Goal: Use online tool/utility: Utilize a website feature to perform a specific function

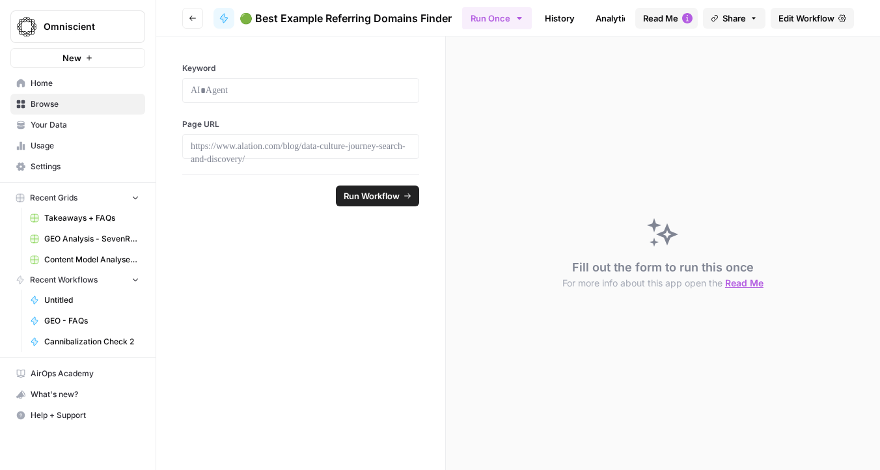
click at [678, 16] on button "Read Me" at bounding box center [666, 18] width 62 height 21
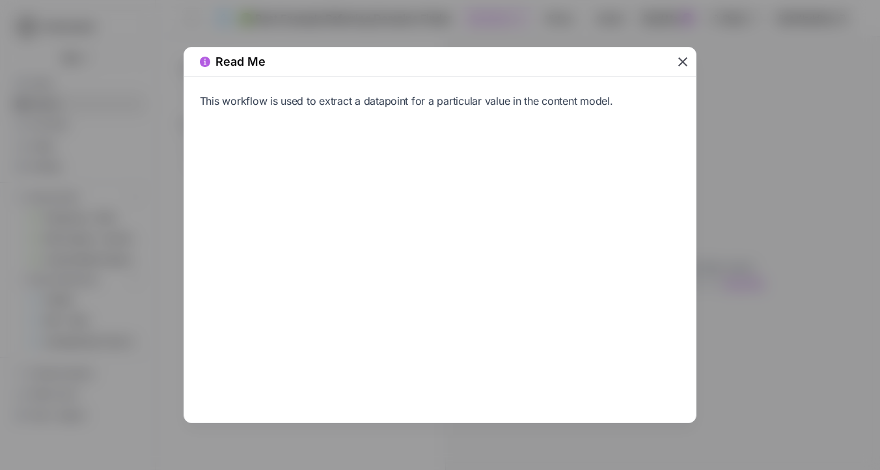
click at [682, 67] on icon "button" at bounding box center [683, 62] width 16 height 16
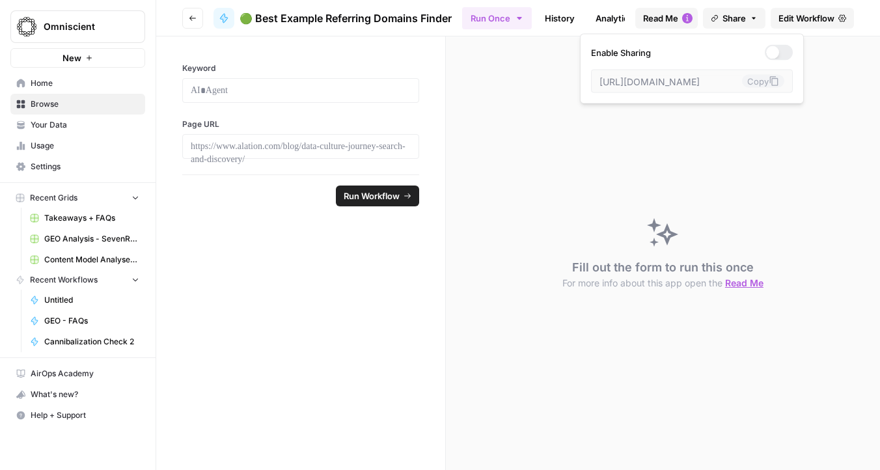
click at [711, 16] on icon "button" at bounding box center [714, 18] width 7 height 7
click at [764, 53] on div at bounding box center [778, 53] width 28 height 16
click at [796, 53] on div "Fill out the form to run this once For more info about this app open the Read Me" at bounding box center [663, 252] width 434 height 433
click at [807, 18] on span "Edit Workflow" at bounding box center [806, 18] width 56 height 13
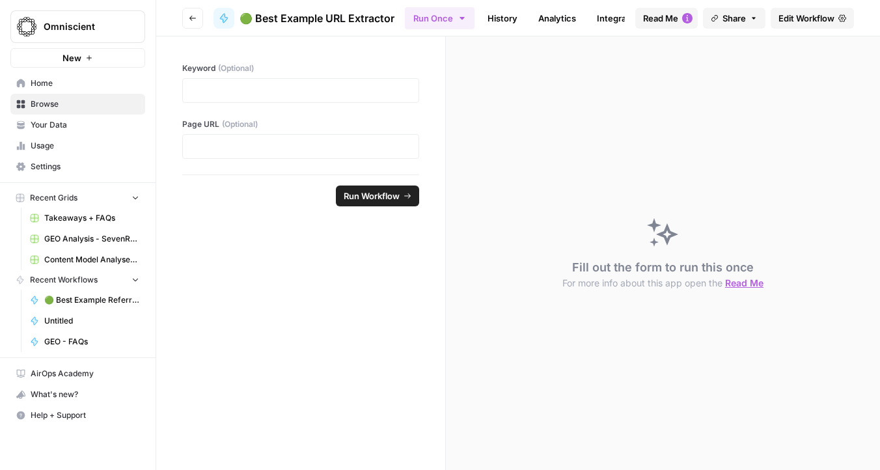
click at [819, 23] on span "Edit Workflow" at bounding box center [806, 18] width 56 height 13
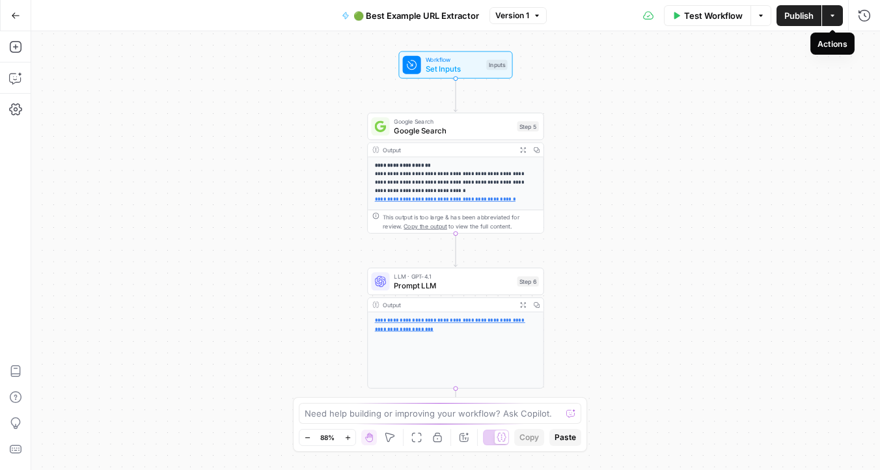
click at [839, 14] on button "Actions" at bounding box center [832, 15] width 21 height 21
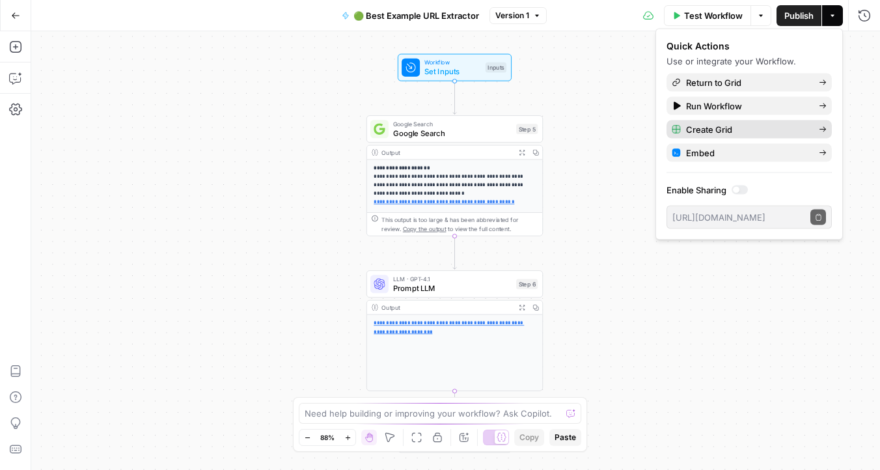
click at [722, 131] on span "Create Grid" at bounding box center [747, 129] width 122 height 13
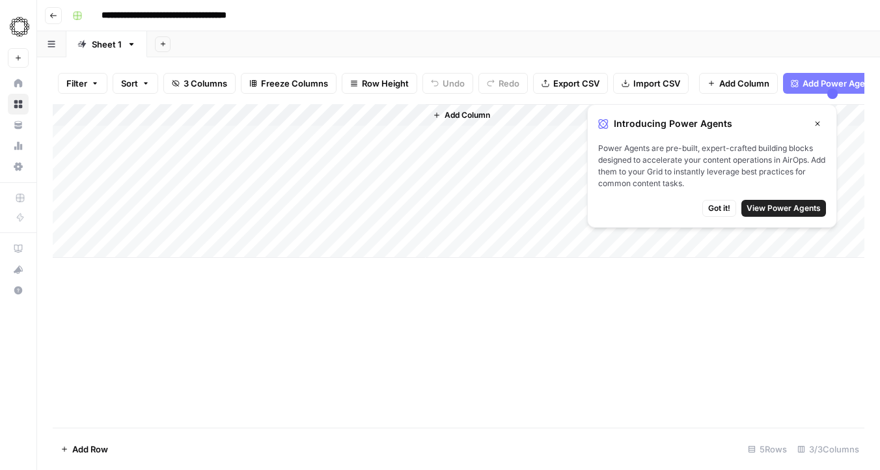
click at [818, 124] on icon "button" at bounding box center [817, 124] width 8 height 8
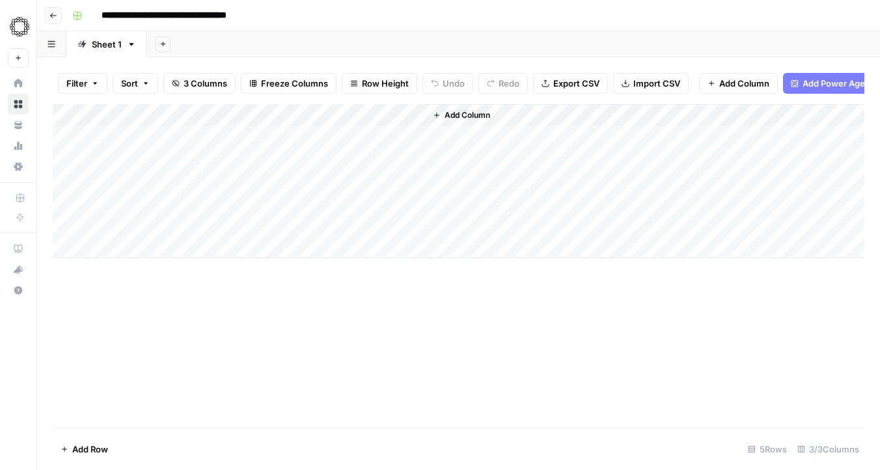
drag, startPoint x: 381, startPoint y: 135, endPoint x: 380, endPoint y: 234, distance: 98.2
click at [380, 234] on div "Add Column" at bounding box center [458, 181] width 811 height 154
click at [258, 136] on div "Add Column" at bounding box center [458, 181] width 811 height 154
drag, startPoint x: 400, startPoint y: 136, endPoint x: 398, endPoint y: 215, distance: 79.4
click at [398, 215] on div "Add Column" at bounding box center [458, 181] width 811 height 154
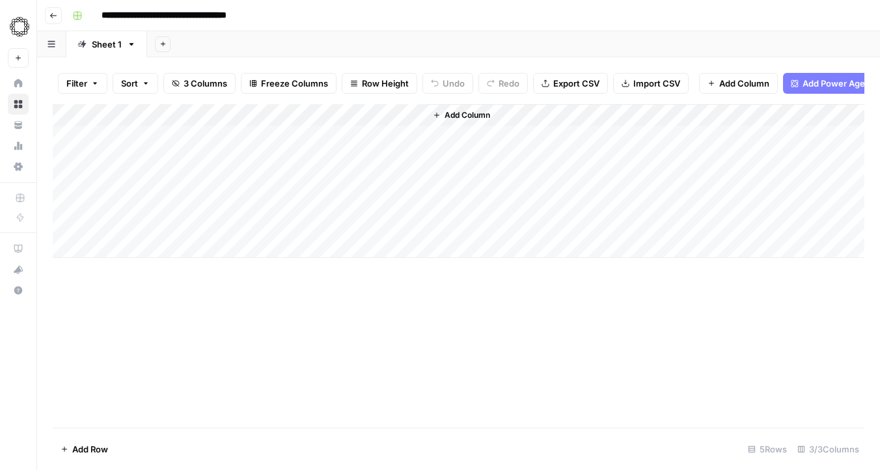
click at [161, 135] on div "Add Column" at bounding box center [458, 181] width 811 height 154
click at [203, 135] on div "Add Column" at bounding box center [458, 181] width 811 height 154
click at [152, 131] on div "Add Column" at bounding box center [458, 181] width 811 height 154
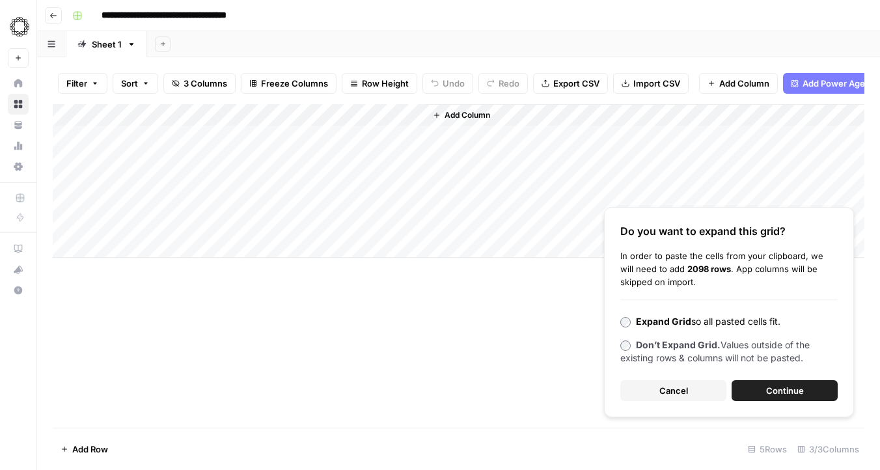
click at [787, 391] on span "Continue" at bounding box center [785, 390] width 38 height 13
click at [271, 129] on div "Add Column" at bounding box center [458, 265] width 811 height 323
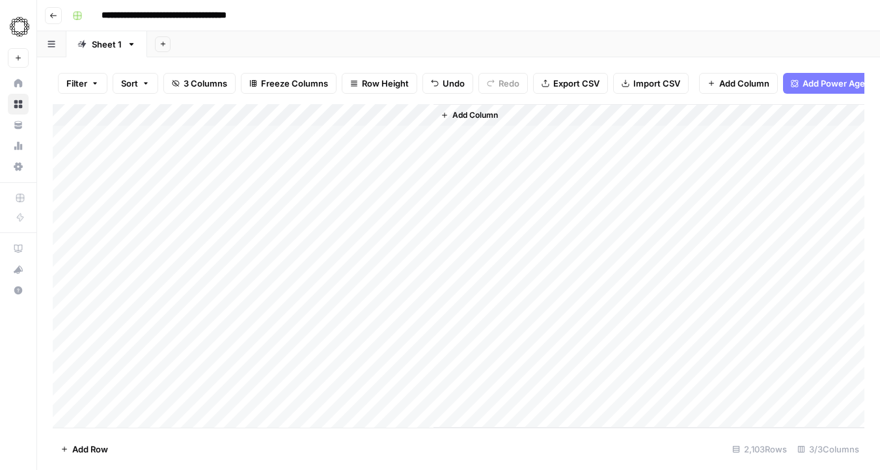
click at [422, 117] on div "Add Column" at bounding box center [458, 265] width 811 height 323
click at [461, 150] on span "All Rows" at bounding box center [468, 145] width 82 height 13
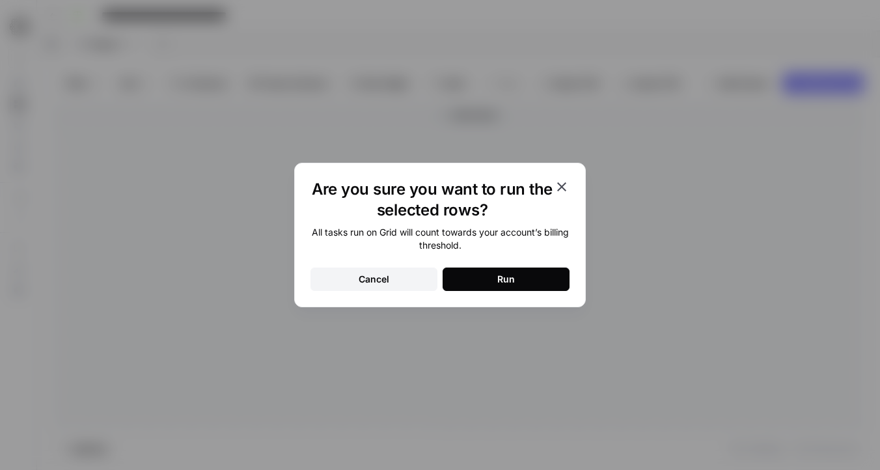
click at [478, 284] on button "Run" at bounding box center [505, 278] width 127 height 23
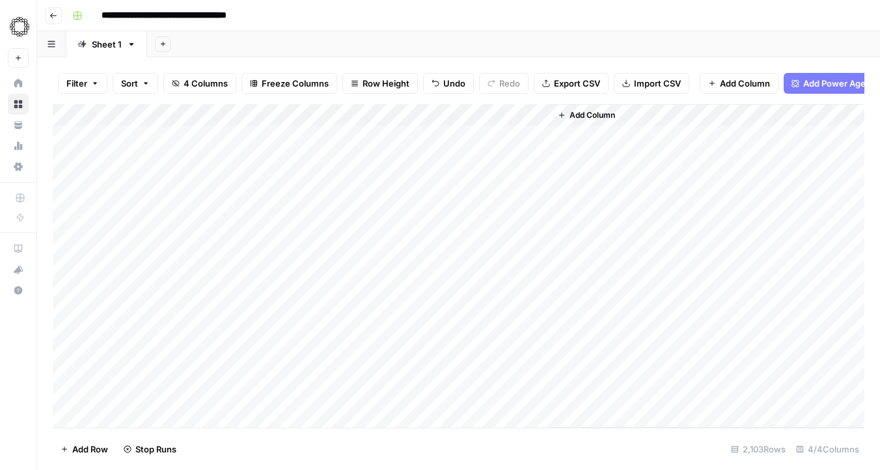
click at [560, 110] on button "Add Column" at bounding box center [586, 115] width 68 height 17
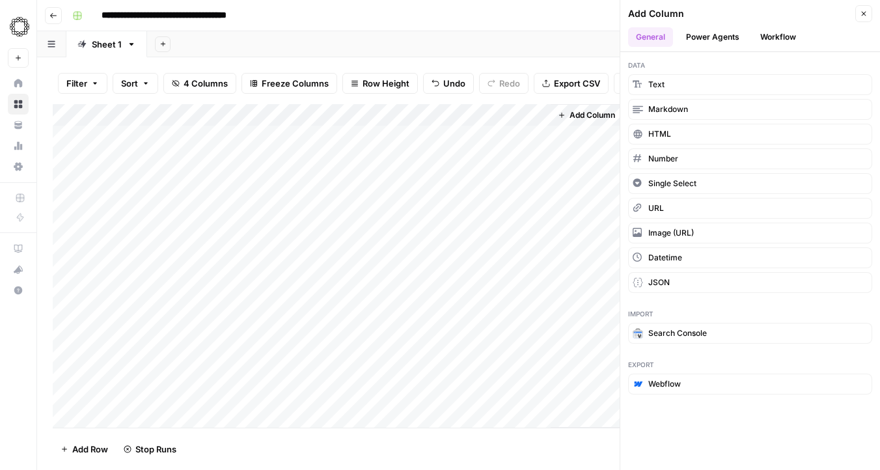
click at [700, 35] on button "Power Agents" at bounding box center [712, 37] width 69 height 20
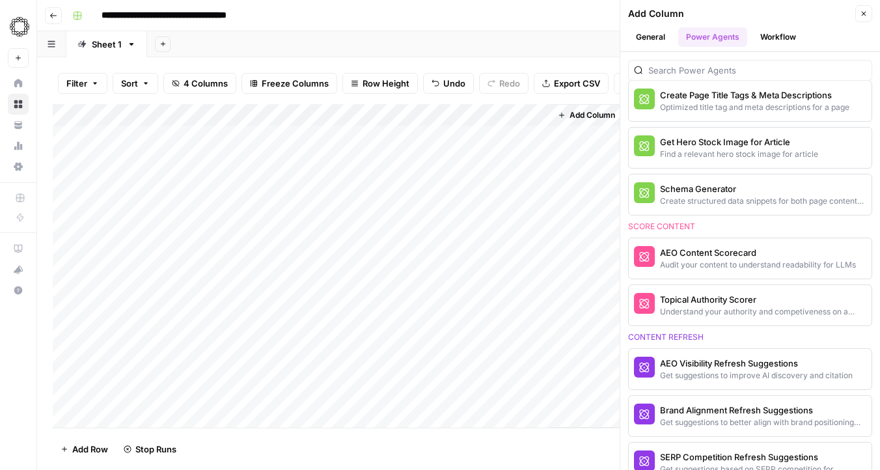
scroll to position [479, 0]
click at [865, 12] on icon "button" at bounding box center [863, 14] width 8 height 8
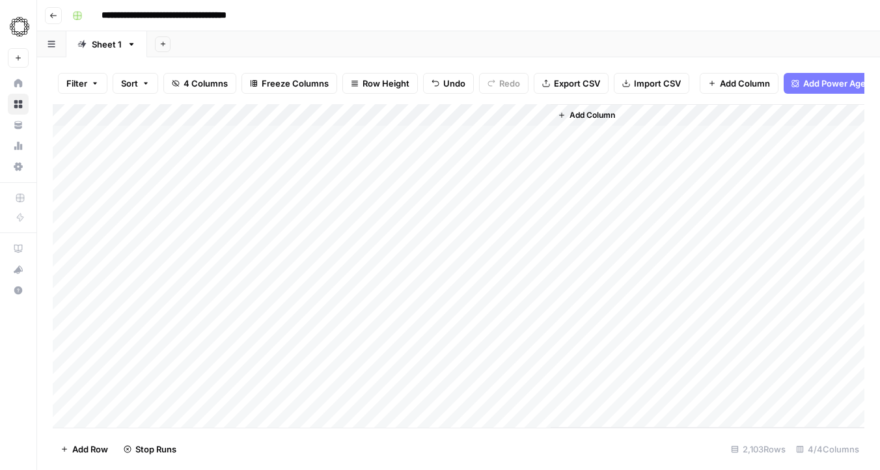
scroll to position [0, 0]
click at [672, 46] on div "Add Sheet" at bounding box center [513, 44] width 733 height 26
click at [420, 105] on div "Add Column" at bounding box center [458, 265] width 811 height 323
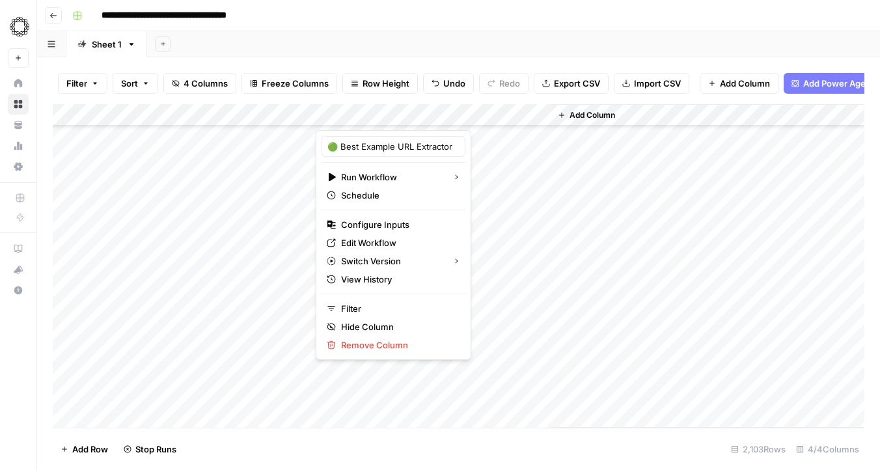
click at [416, 116] on div at bounding box center [375, 117] width 118 height 26
click at [423, 116] on div at bounding box center [375, 117] width 118 height 26
click at [696, 222] on div "Add Column" at bounding box center [707, 265] width 314 height 323
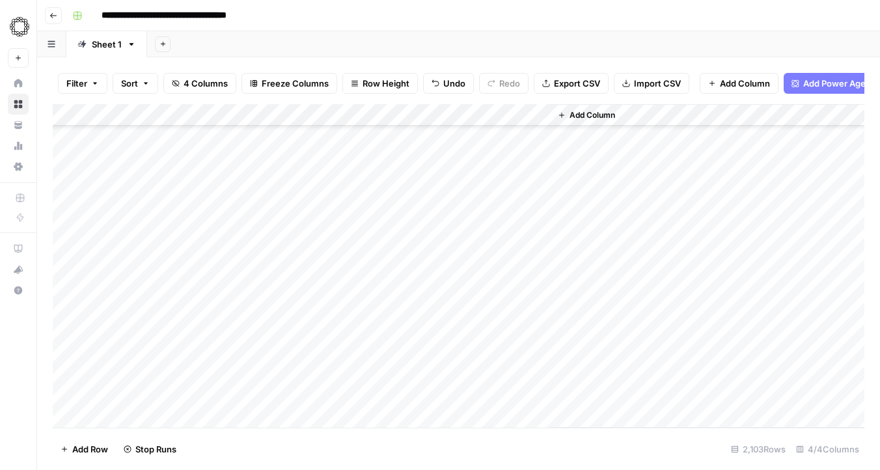
scroll to position [2087, 0]
click at [420, 116] on div "Add Column" at bounding box center [458, 265] width 811 height 323
drag, startPoint x: 271, startPoint y: 139, endPoint x: 271, endPoint y: 312, distance: 173.1
click at [271, 312] on div "Add Column" at bounding box center [458, 265] width 811 height 323
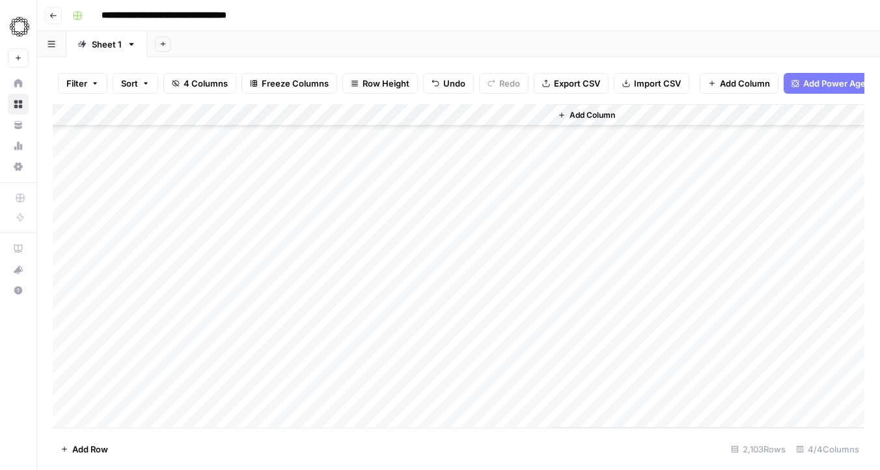
drag, startPoint x: 394, startPoint y: 133, endPoint x: 395, endPoint y: 458, distance: 324.7
click at [395, 458] on div "Filter Sort 4 Columns Freeze Columns Row Height Undo Redo Export CSV Import CSV…" at bounding box center [458, 263] width 843 height 412
drag, startPoint x: 354, startPoint y: 105, endPoint x: 239, endPoint y: 108, distance: 114.5
click at [239, 108] on div "Add Column" at bounding box center [458, 265] width 811 height 323
drag, startPoint x: 242, startPoint y: 136, endPoint x: 245, endPoint y: 196, distance: 59.9
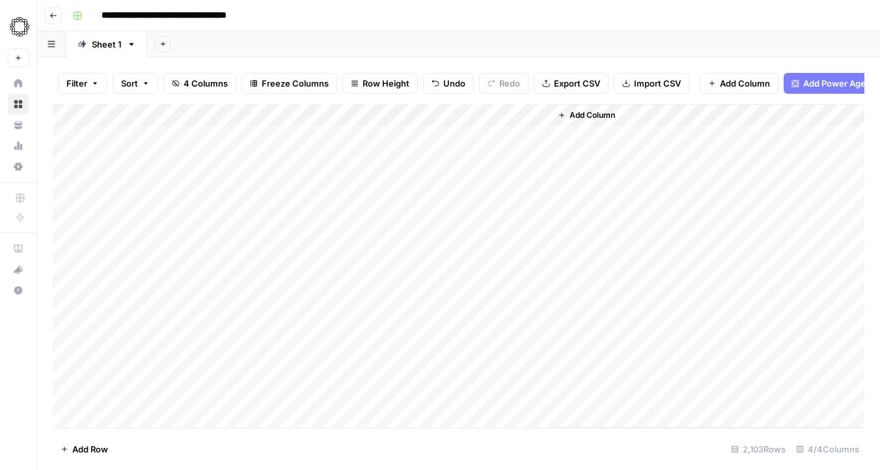
click at [245, 196] on div "Add Column" at bounding box center [458, 265] width 811 height 323
drag, startPoint x: 135, startPoint y: 139, endPoint x: 512, endPoint y: 350, distance: 432.6
click at [512, 350] on div "Add Column" at bounding box center [458, 265] width 811 height 323
click at [229, 136] on div "Add Column" at bounding box center [458, 265] width 811 height 323
click at [270, 188] on div "Add Column" at bounding box center [458, 265] width 811 height 323
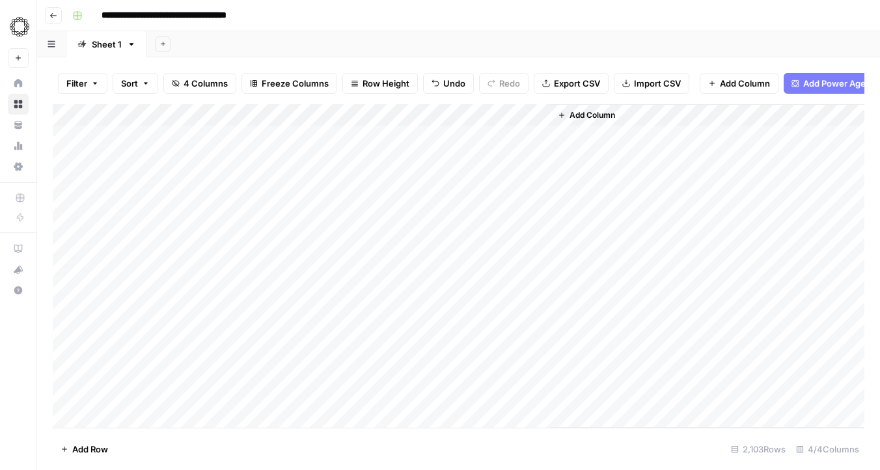
click at [247, 134] on div "Add Column" at bounding box center [458, 265] width 811 height 323
click at [173, 133] on div "Add Column" at bounding box center [458, 265] width 811 height 323
click at [144, 164] on div "Add Column" at bounding box center [458, 265] width 811 height 323
click at [147, 138] on div "Add Column" at bounding box center [458, 265] width 811 height 323
click at [266, 142] on div "Add Column" at bounding box center [458, 265] width 811 height 323
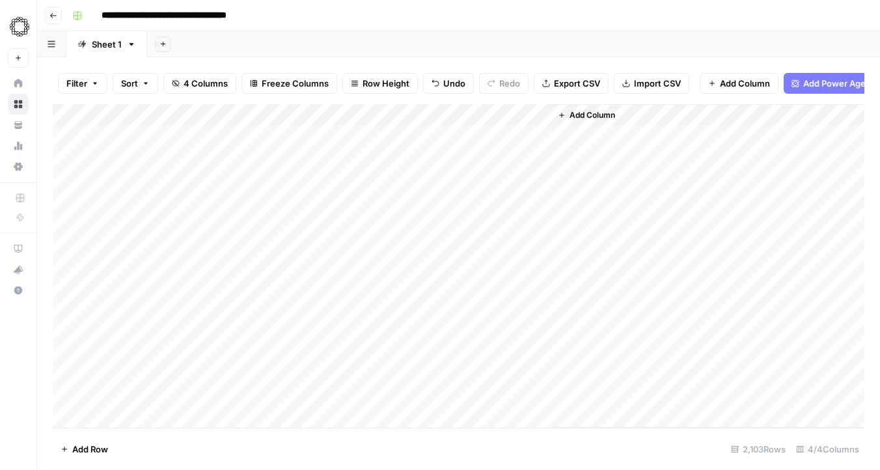
click at [419, 116] on div "Add Column" at bounding box center [458, 265] width 811 height 323
click at [455, 149] on span "All Rows" at bounding box center [468, 145] width 82 height 13
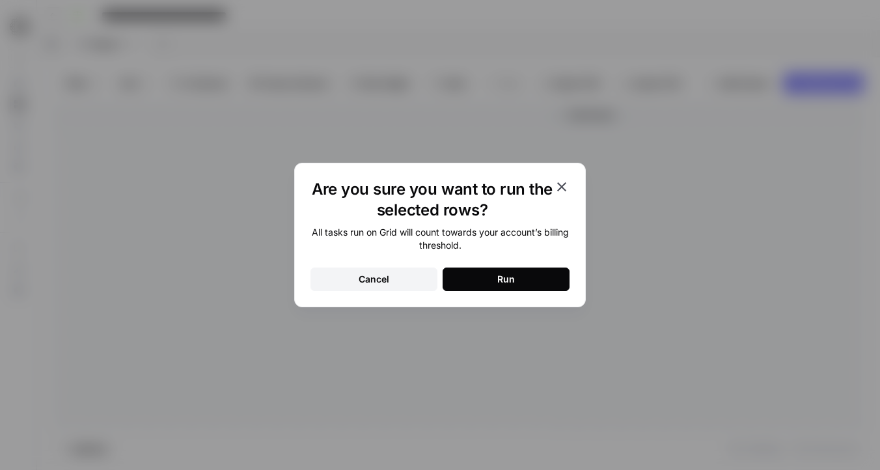
click at [537, 275] on button "Run" at bounding box center [505, 278] width 127 height 23
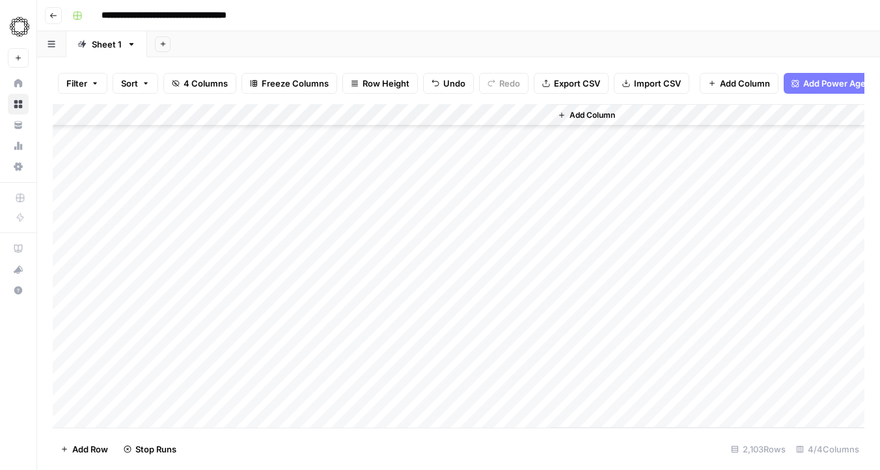
scroll to position [226, 0]
drag, startPoint x: 512, startPoint y: 132, endPoint x: 472, endPoint y: 469, distance: 339.3
click at [472, 469] on div "Filter Sort 4 Columns Freeze Columns Row Height Undo Redo Export CSV Import CSV…" at bounding box center [458, 263] width 843 height 412
